Goal: Find contact information: Find contact information

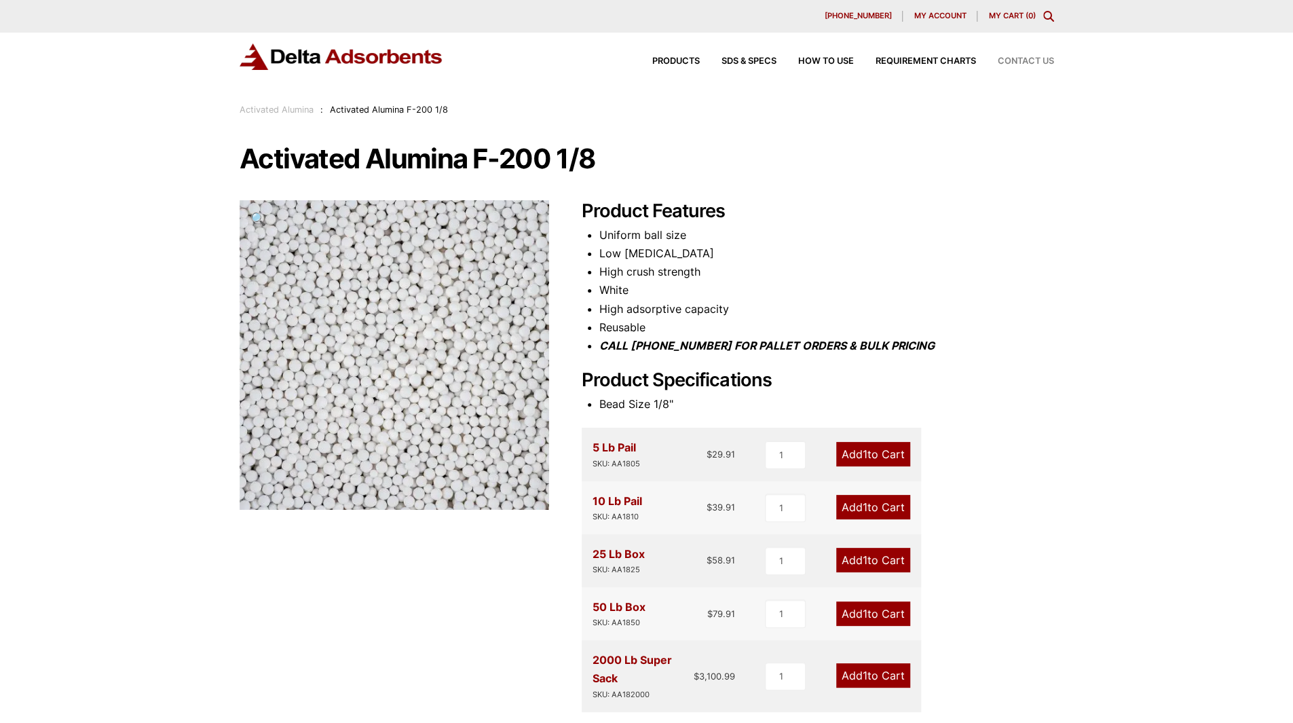
click at [1039, 62] on span "Contact Us" at bounding box center [1026, 61] width 56 height 9
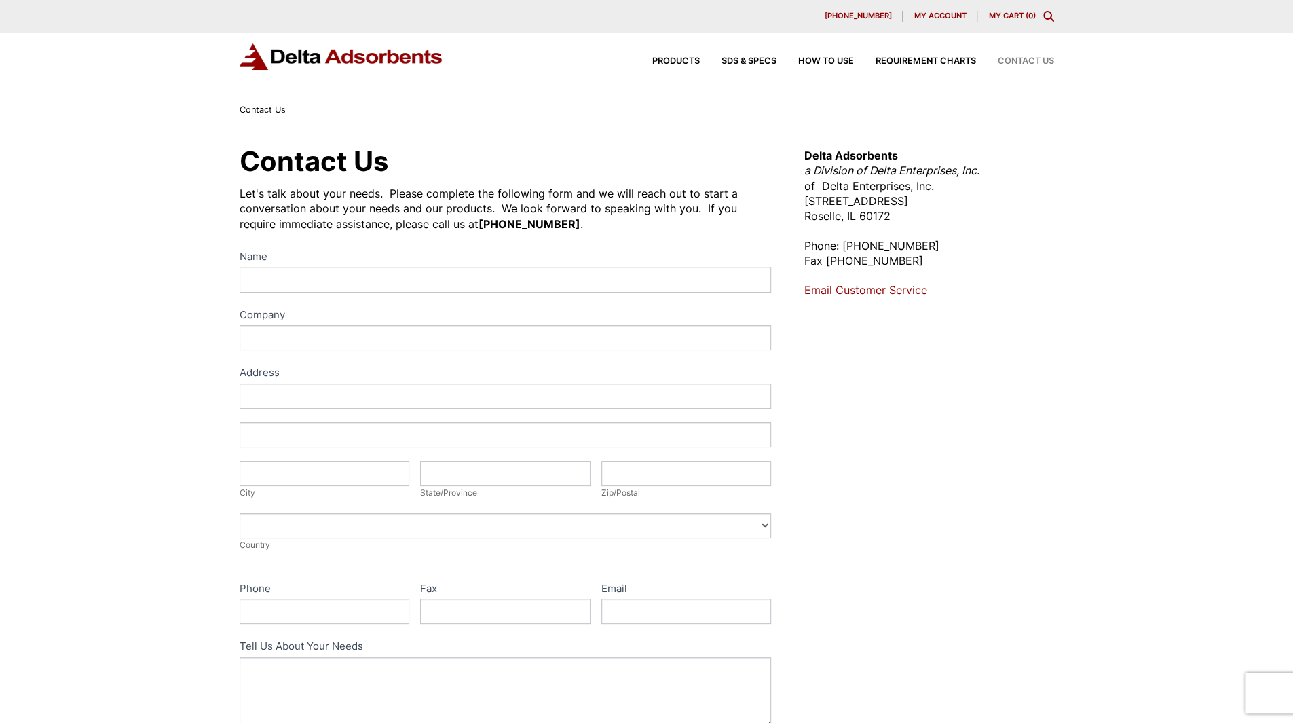
click at [323, 204] on div "Let's talk about your needs. Please complete the following form and we will rea…" at bounding box center [506, 208] width 532 height 45
click at [1214, 227] on div "Contact Us Let's talk about your needs. Please complete the following form and …" at bounding box center [646, 490] width 1293 height 747
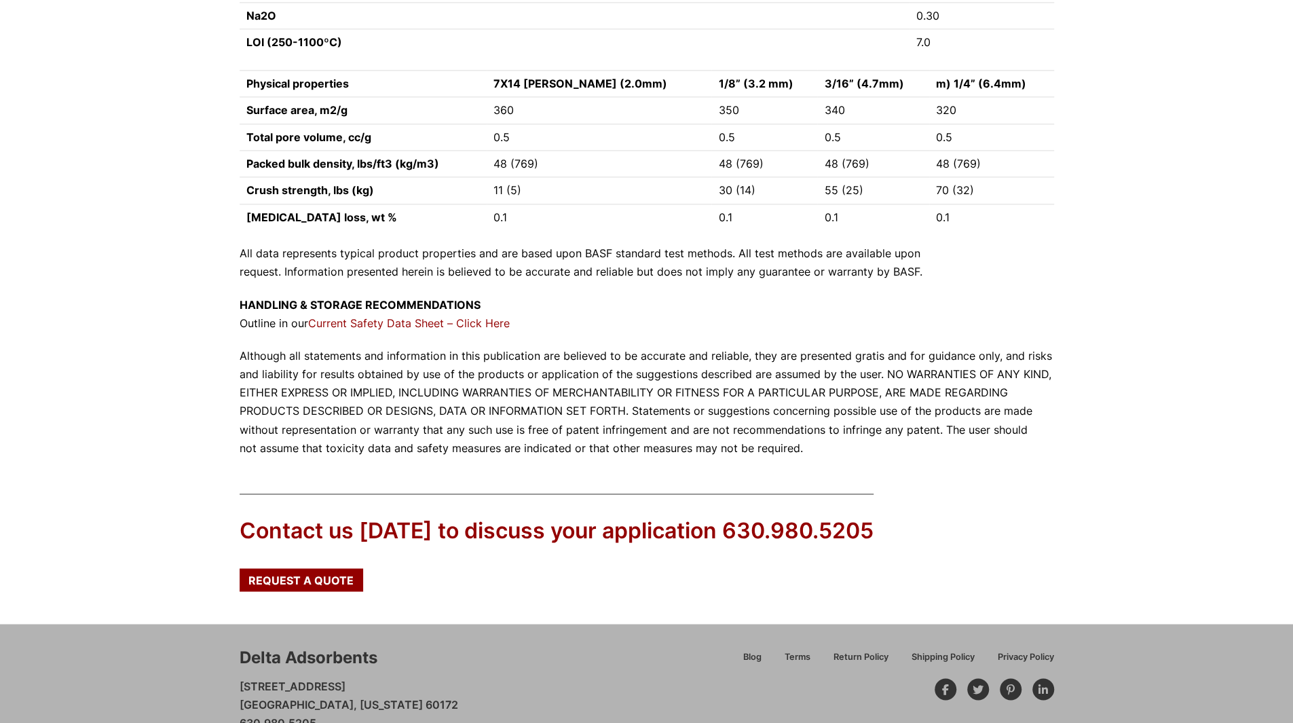
scroll to position [1407, 0]
